Goal: Task Accomplishment & Management: Use online tool/utility

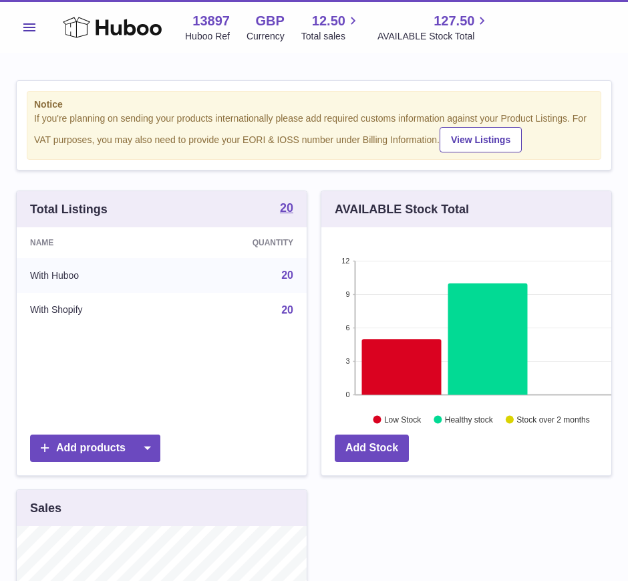
scroll to position [209, 290]
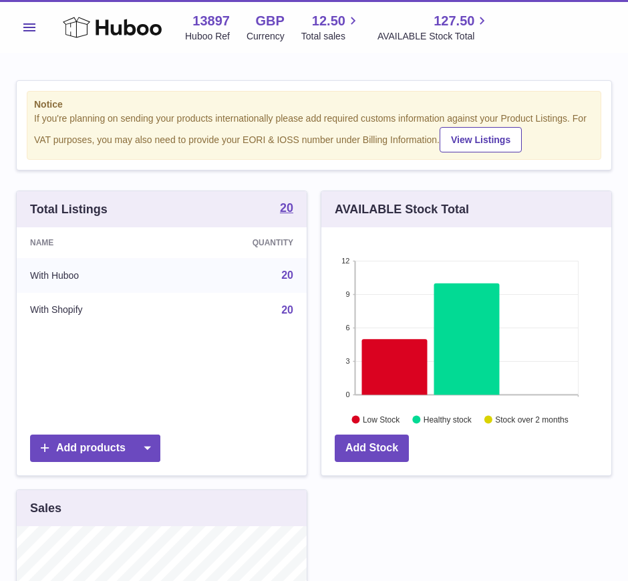
click at [31, 24] on span "Menu" at bounding box center [29, 27] width 12 height 8
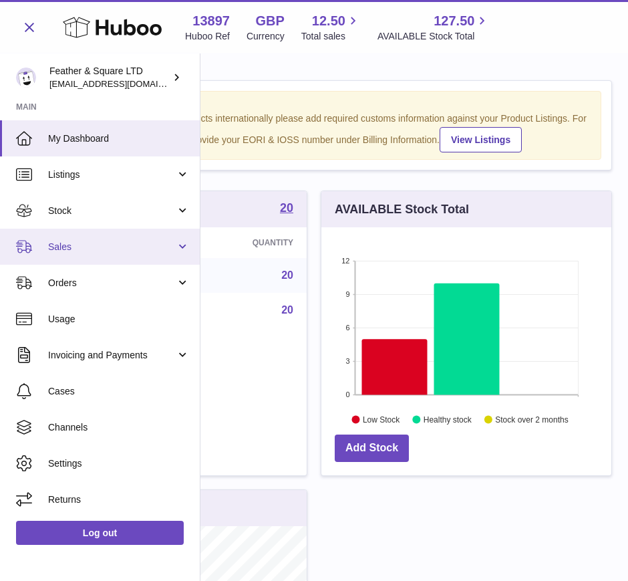
click at [60, 250] on span "Sales" at bounding box center [112, 247] width 128 height 13
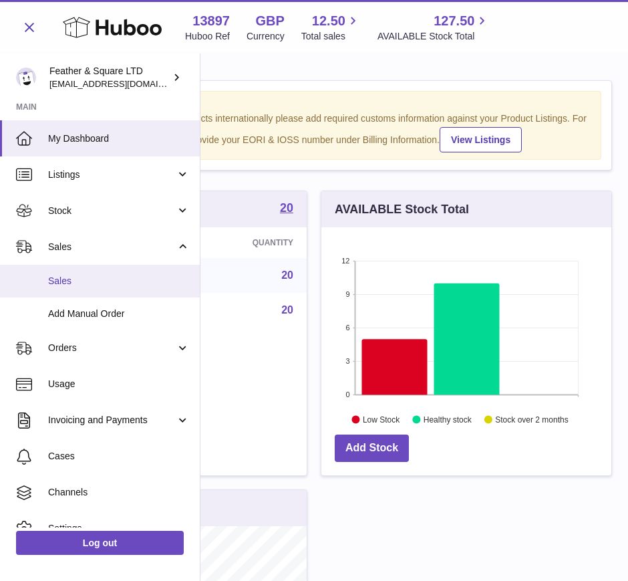
click at [102, 283] on span "Sales" at bounding box center [119, 281] width 142 height 13
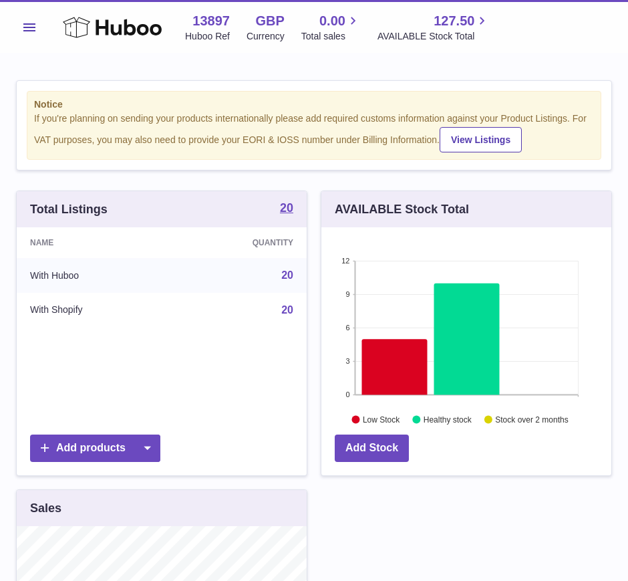
click at [29, 27] on span "Menu" at bounding box center [29, 27] width 12 height 8
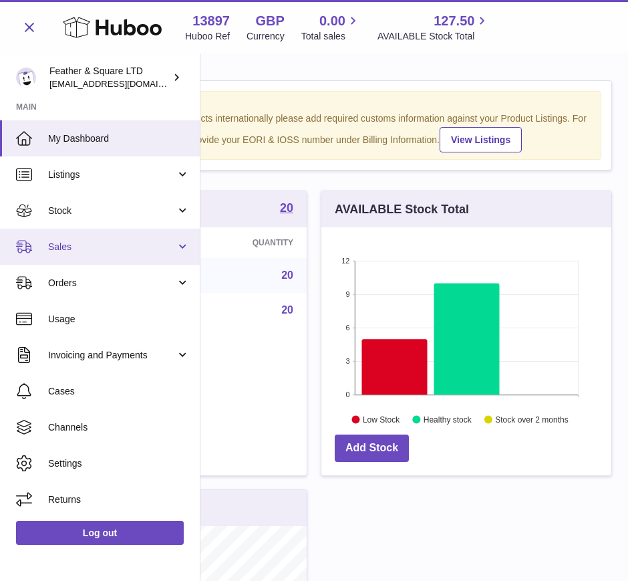
click at [61, 253] on link "Sales" at bounding box center [100, 247] width 200 height 36
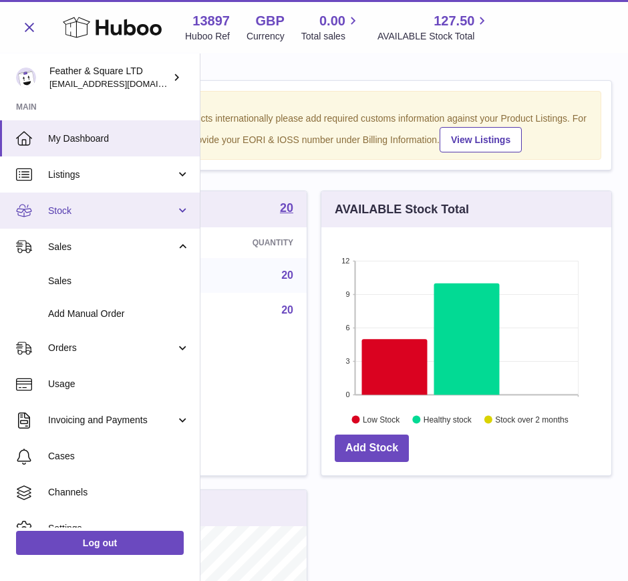
click at [85, 215] on span "Stock" at bounding box center [112, 211] width 128 height 13
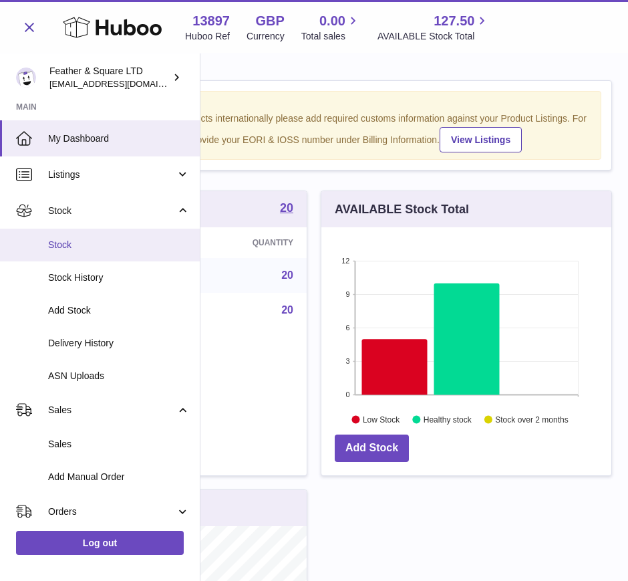
click at [86, 249] on span "Stock" at bounding box center [119, 245] width 142 height 13
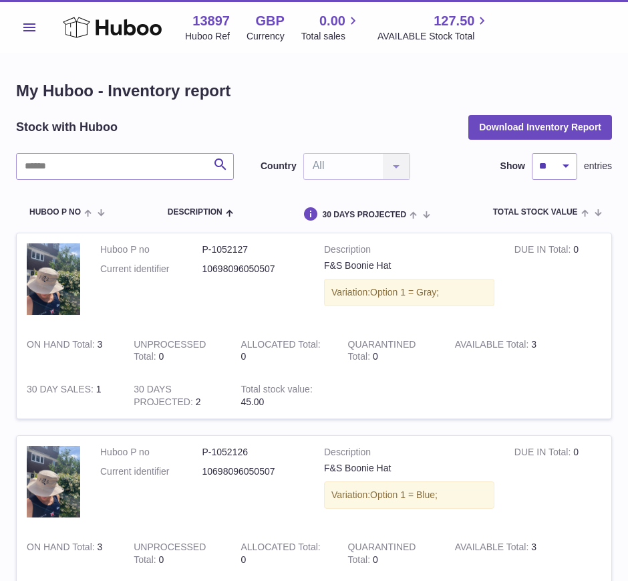
click at [35, 16] on button "Menu" at bounding box center [29, 27] width 27 height 27
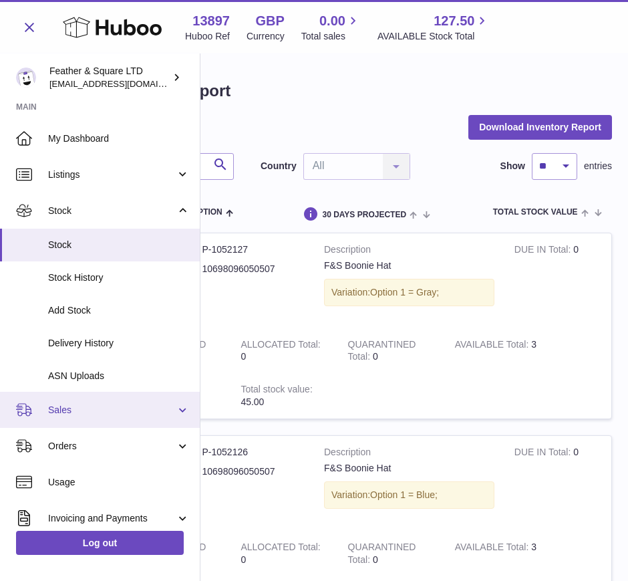
click at [67, 402] on link "Sales" at bounding box center [100, 410] width 200 height 36
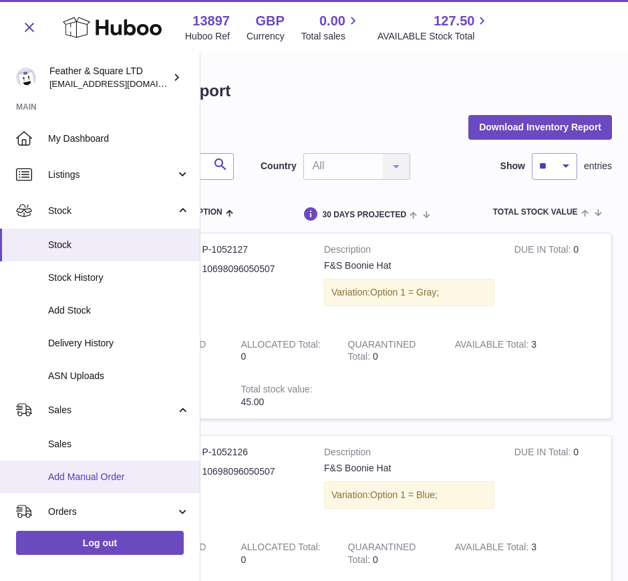
click at [60, 475] on span "Add Manual Order" at bounding box center [119, 477] width 142 height 13
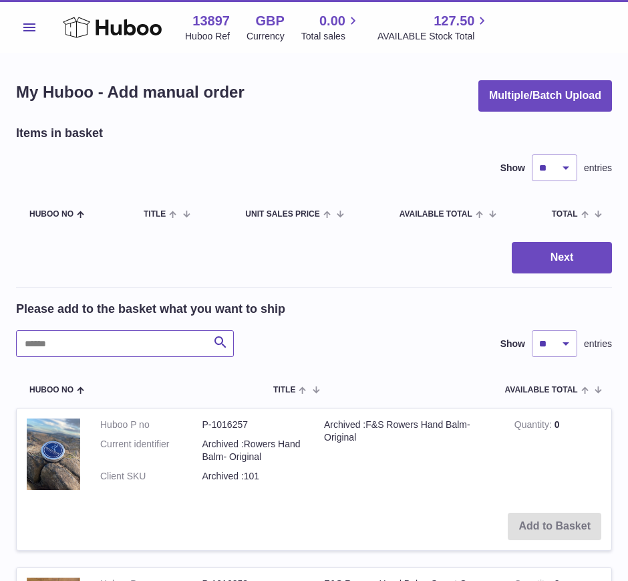
click at [90, 340] on input "text" at bounding box center [125, 343] width 218 height 27
